Goal: Task Accomplishment & Management: Use online tool/utility

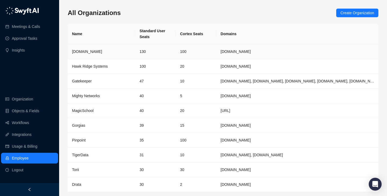
click at [154, 51] on td "130" at bounding box center [155, 51] width 41 height 15
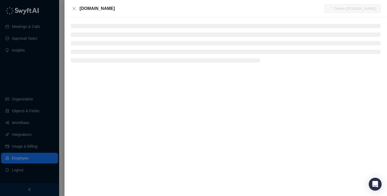
click at [94, 23] on div at bounding box center [226, 106] width 323 height 179
click at [88, 29] on ul at bounding box center [226, 43] width 310 height 39
click at [85, 30] on ul at bounding box center [226, 43] width 310 height 39
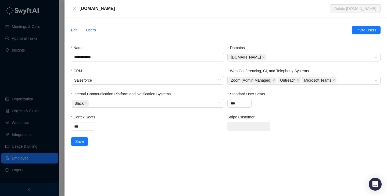
click at [87, 32] on div "Users" at bounding box center [91, 30] width 10 height 6
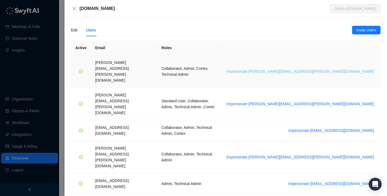
click at [329, 69] on span "Impersonate alice.ketch@synthesia.io" at bounding box center [301, 72] width 148 height 6
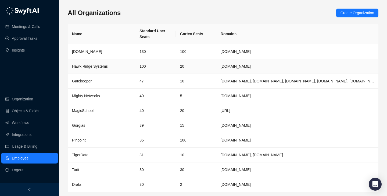
scroll to position [9, 0]
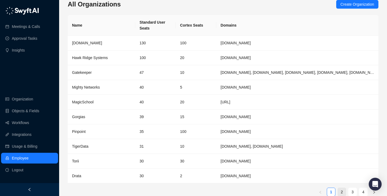
click at [342, 195] on link "2" at bounding box center [342, 192] width 8 height 8
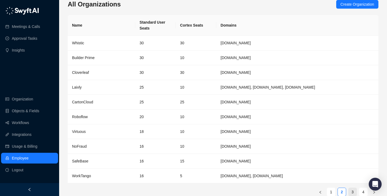
click at [352, 193] on link "3" at bounding box center [353, 192] width 8 height 8
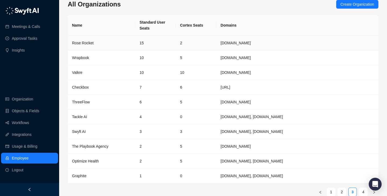
click at [185, 45] on td "2" at bounding box center [196, 43] width 41 height 15
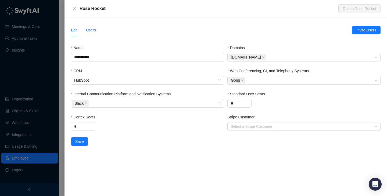
click at [91, 31] on div "Users" at bounding box center [91, 30] width 10 height 6
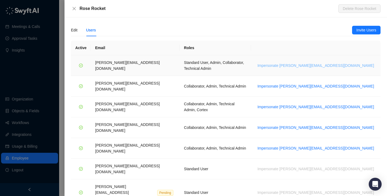
click at [328, 63] on span "Impersonate [PERSON_NAME][EMAIL_ADDRESS][DOMAIN_NAME]" at bounding box center [316, 66] width 117 height 6
